Goal: Transaction & Acquisition: Purchase product/service

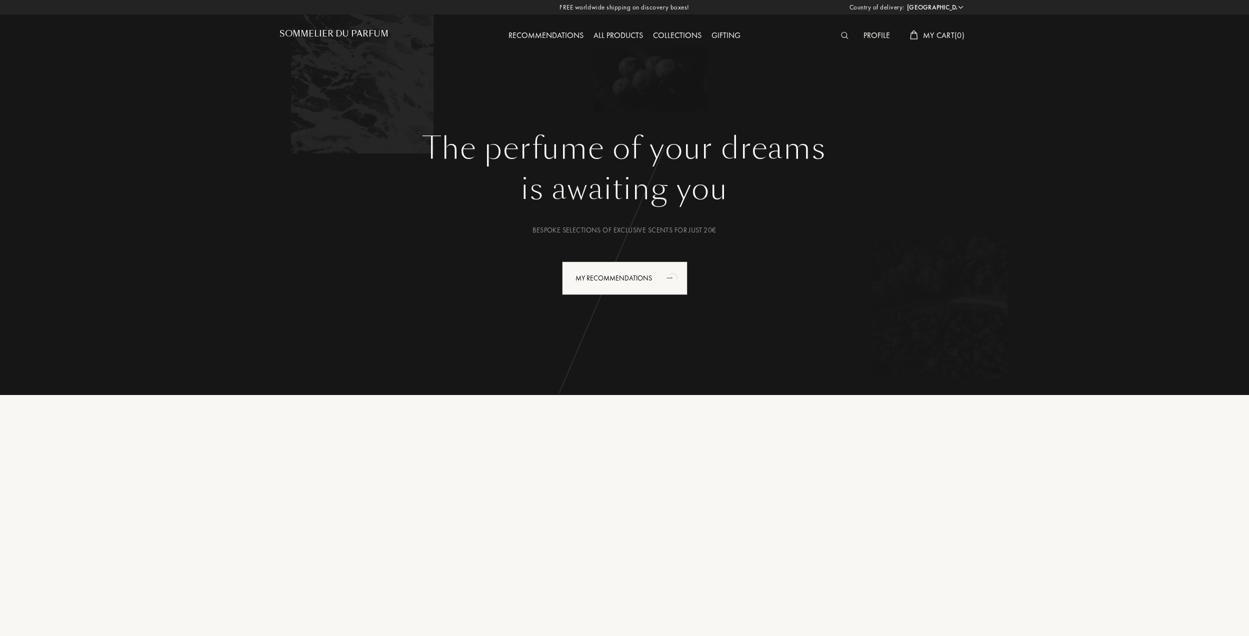
select select "ES"
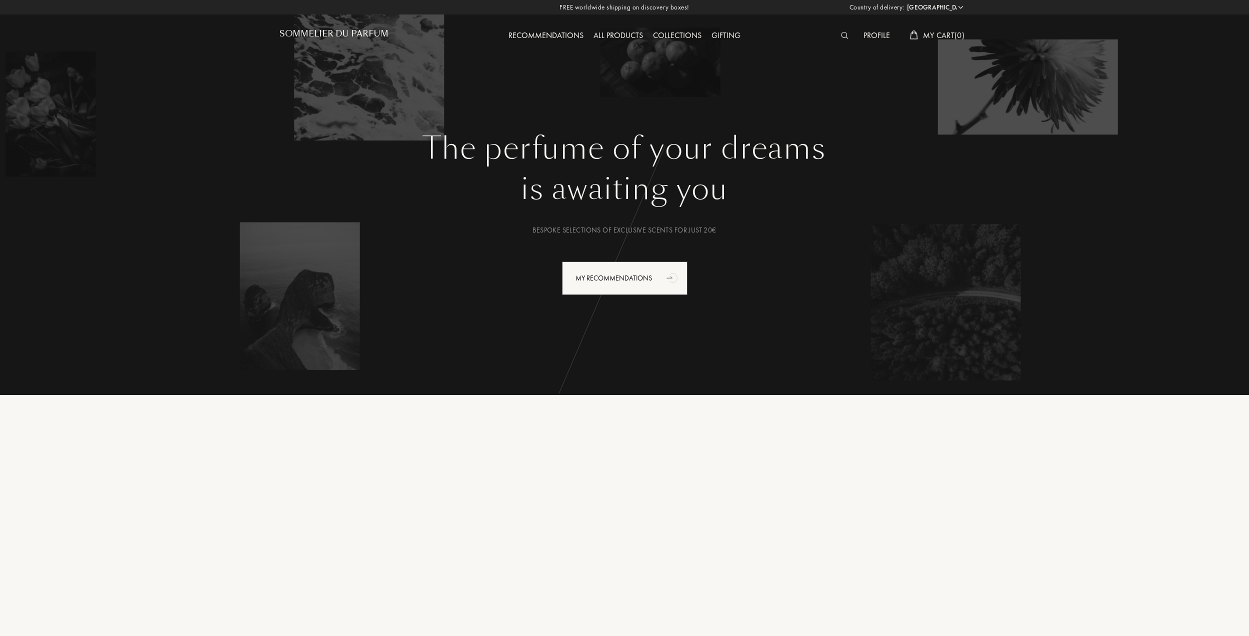
click at [867, 33] on div "Profile" at bounding box center [876, 35] width 36 height 13
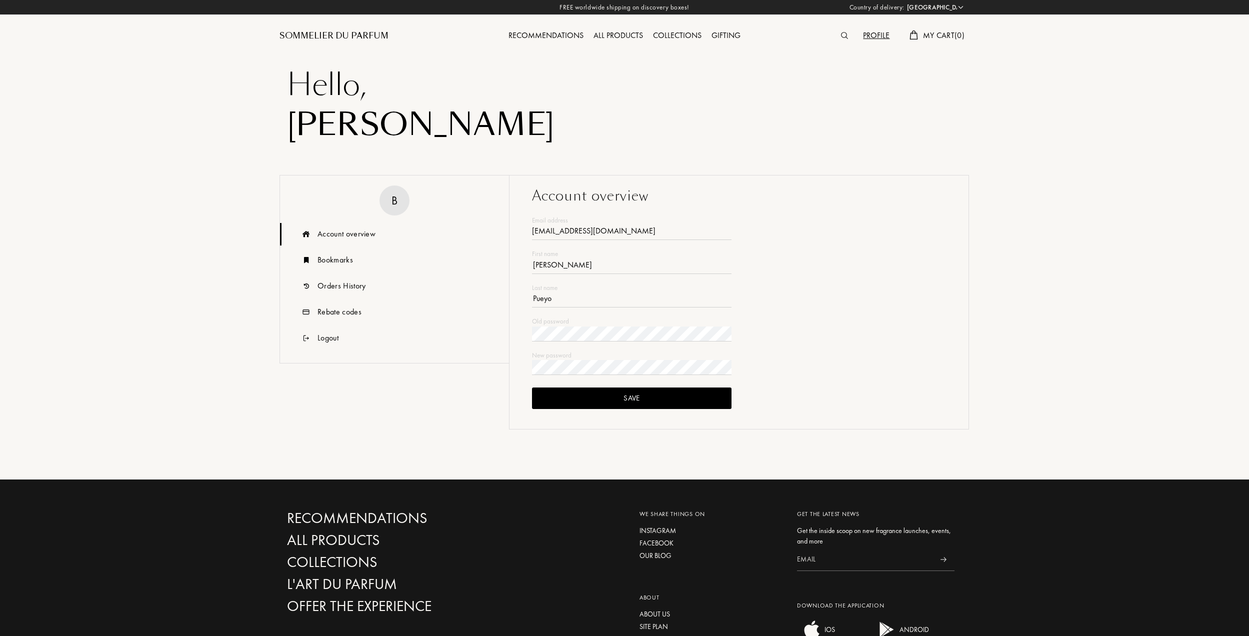
select select "ES"
click at [332, 286] on div "Orders History" at bounding box center [341, 286] width 48 height 12
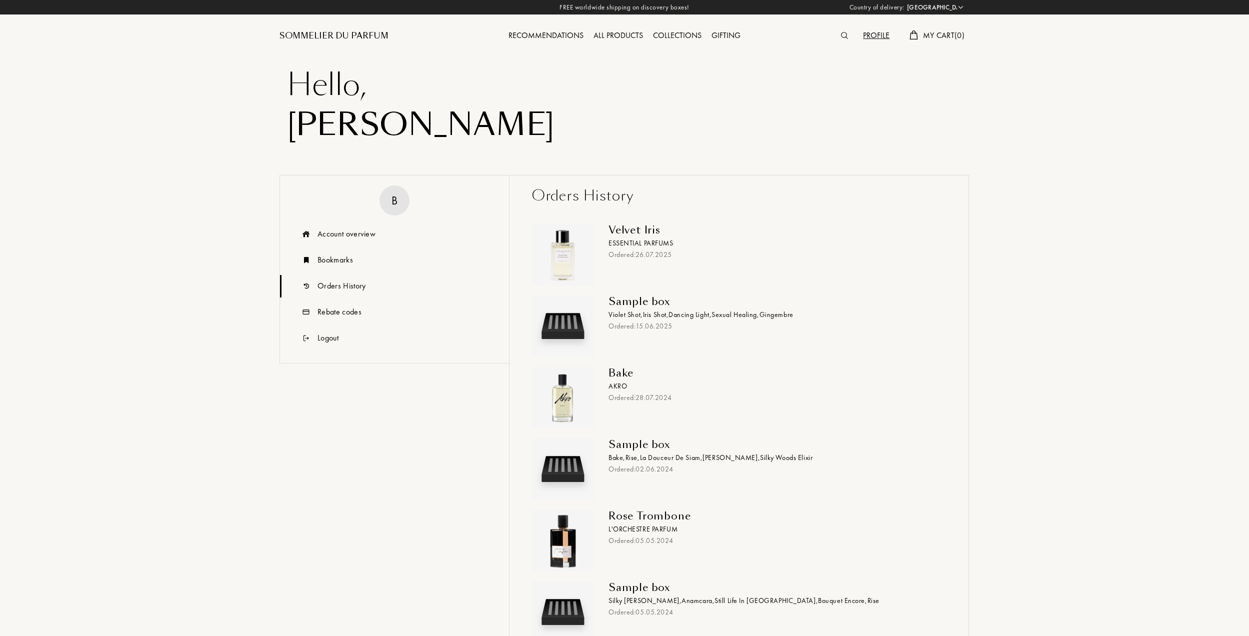
click at [654, 310] on span "Iris Shot ," at bounding box center [656, 314] width 26 height 9
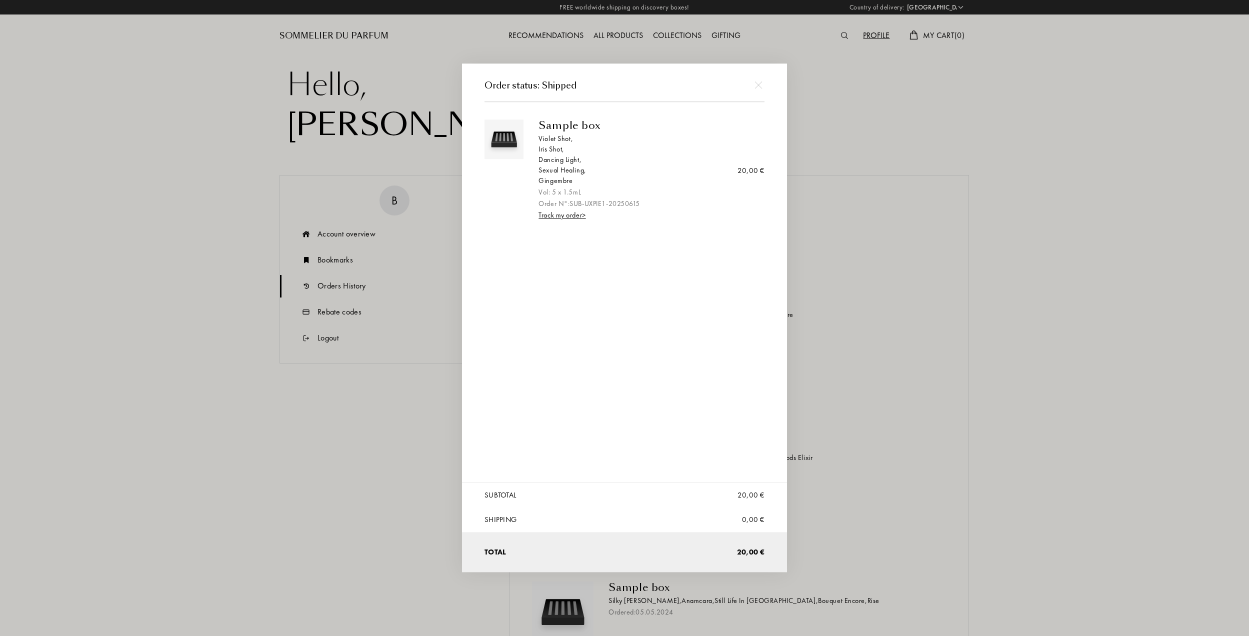
click at [585, 218] on link "Track my order >" at bounding box center [561, 215] width 47 height 9
click at [760, 86] on img at bounding box center [757, 84] width 7 height 7
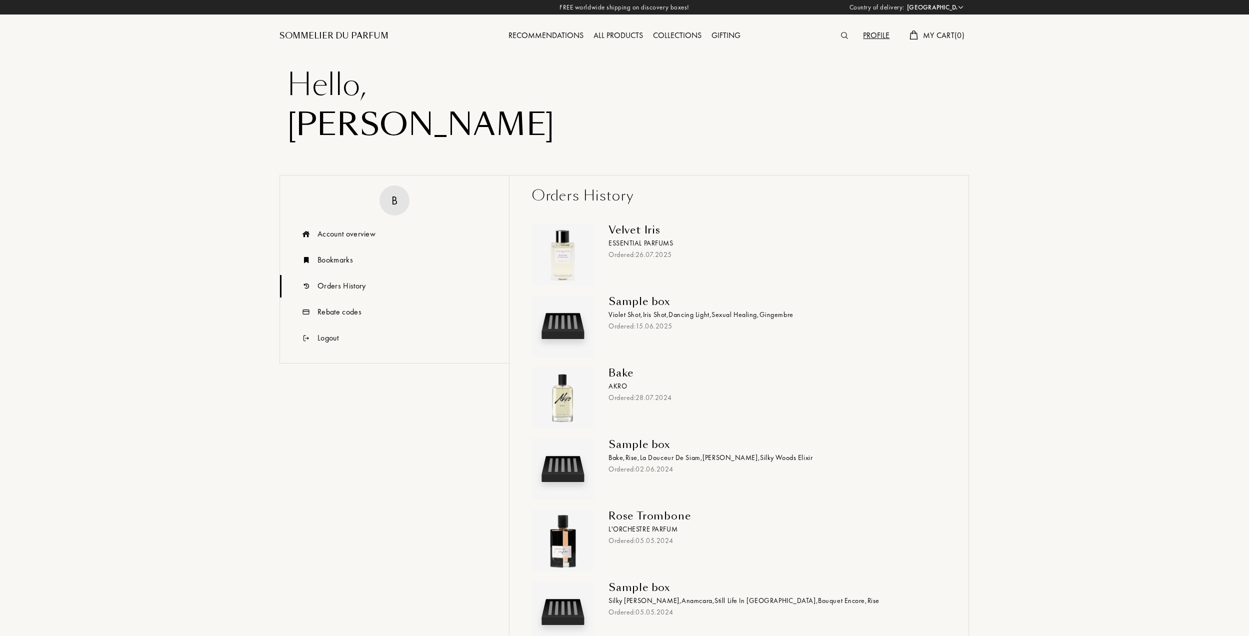
click at [844, 33] on img at bounding box center [844, 35] width 7 height 7
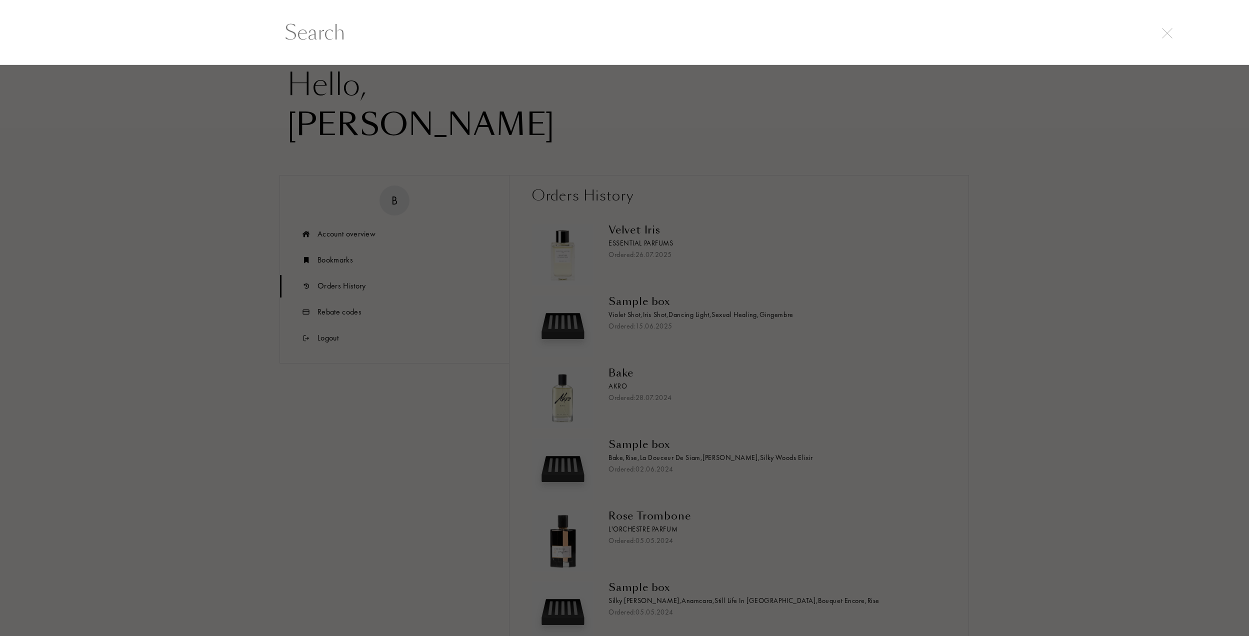
scroll to position [0, 0]
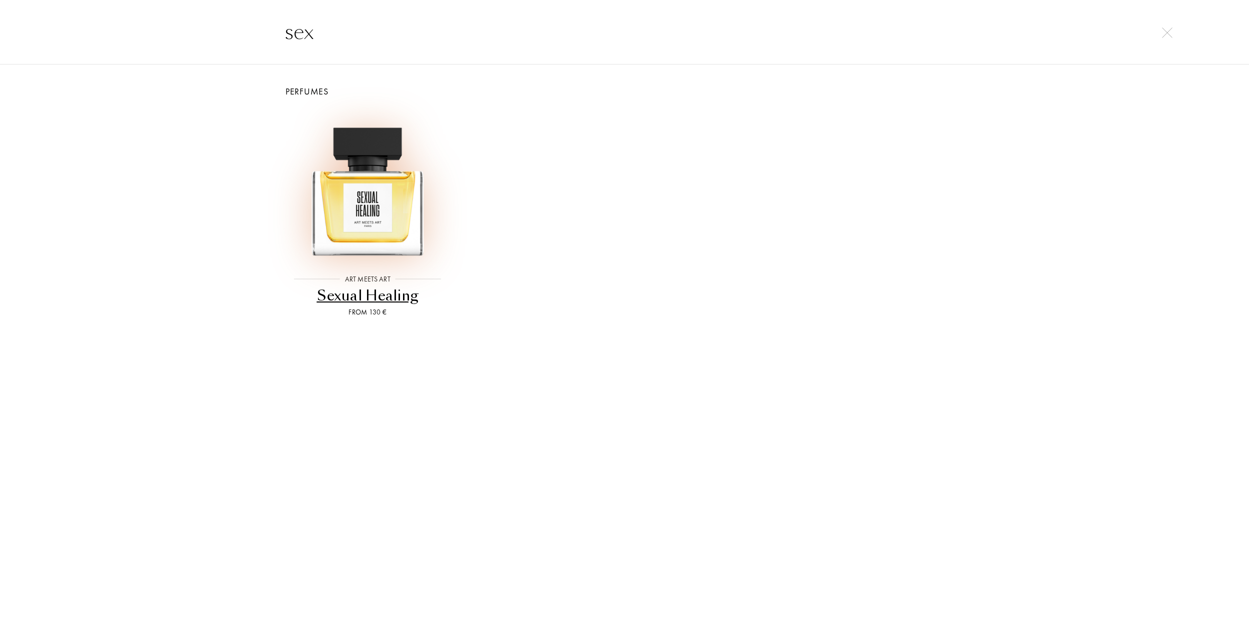
type input "sex"
click at [358, 224] on img at bounding box center [367, 186] width 154 height 154
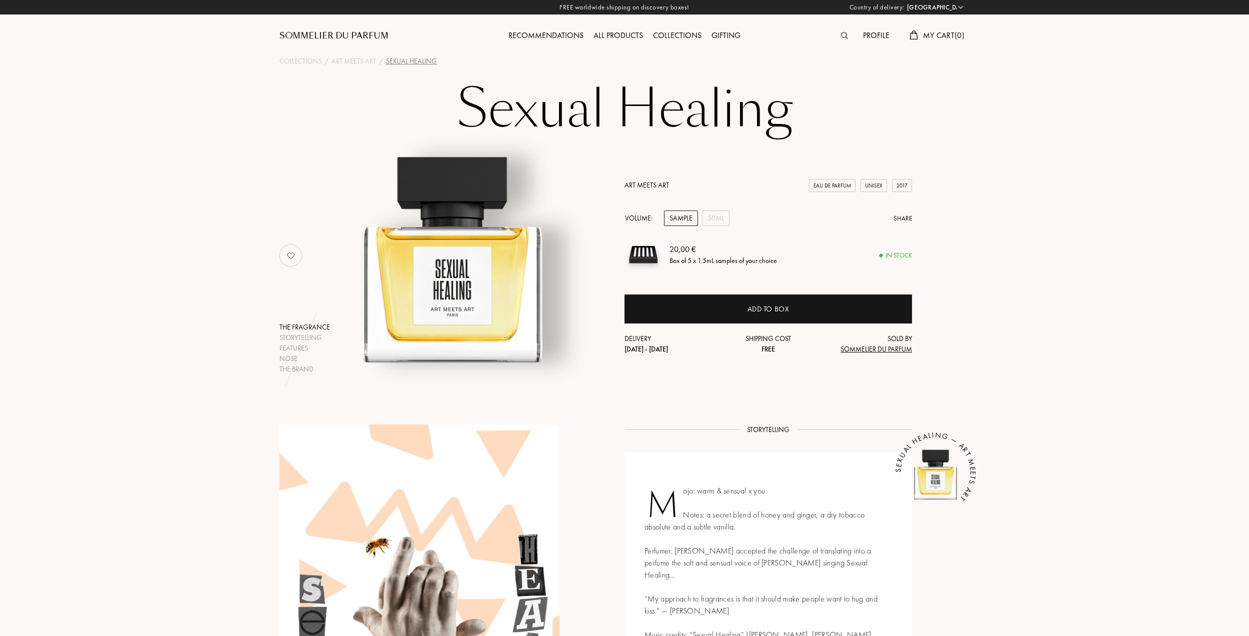
select select "ES"
click at [711, 220] on div "50mL" at bounding box center [715, 217] width 27 height 15
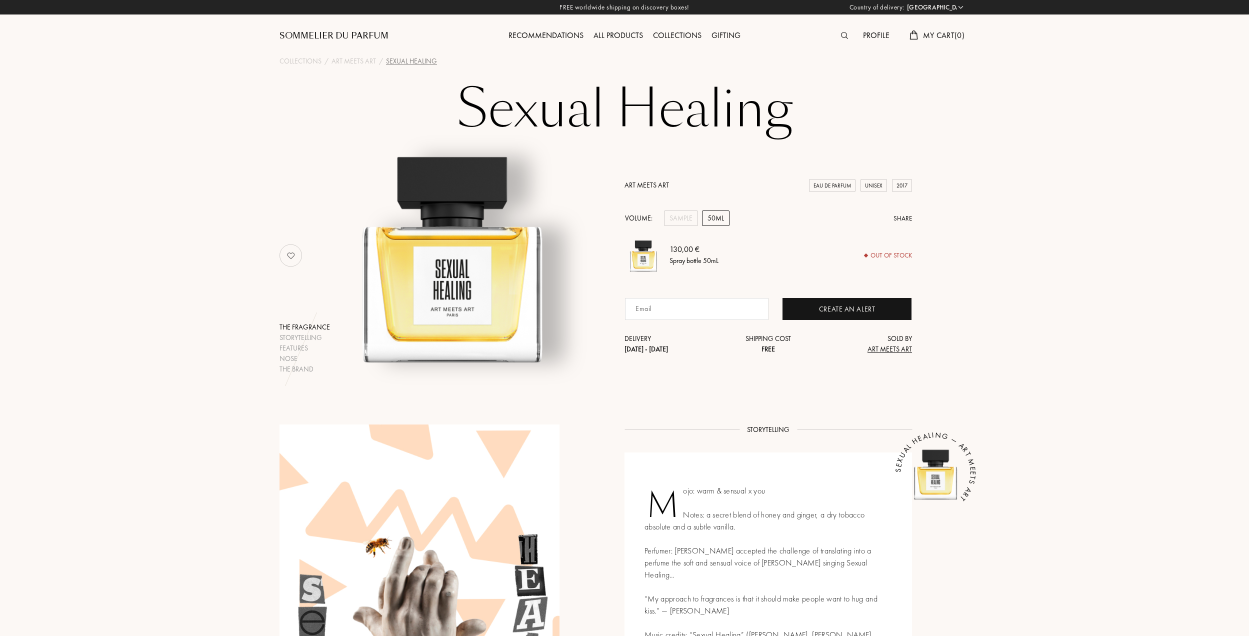
click at [829, 185] on div "Eau de Parfum" at bounding box center [832, 185] width 46 height 13
click at [856, 185] on div "Eau de Parfum Unisex 2017" at bounding box center [858, 185] width 108 height 13
click at [879, 184] on div "Unisex" at bounding box center [873, 185] width 26 height 13
